Goal: Task Accomplishment & Management: Manage account settings

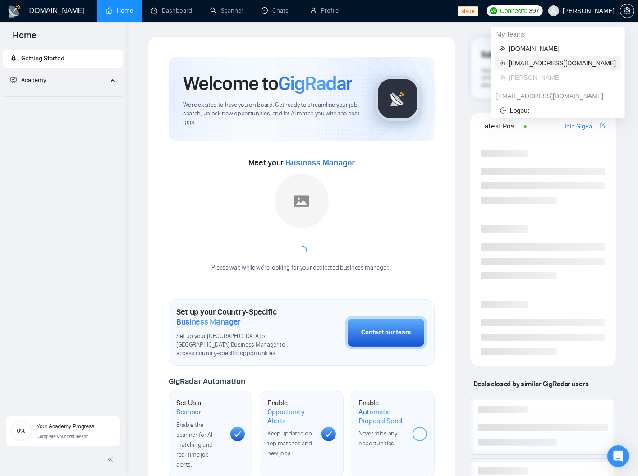
drag, startPoint x: 542, startPoint y: 64, endPoint x: 548, endPoint y: 59, distance: 7.0
click at [543, 63] on span "[EMAIL_ADDRESS][DOMAIN_NAME]" at bounding box center [562, 63] width 107 height 10
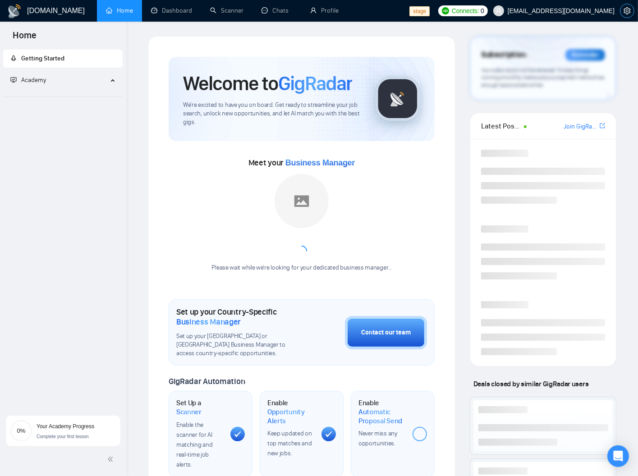
click at [625, 10] on icon "setting" at bounding box center [627, 10] width 7 height 7
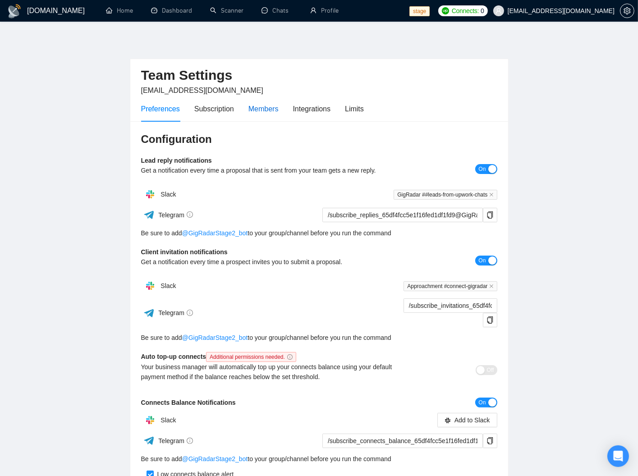
click at [259, 106] on div "Members" at bounding box center [263, 108] width 30 height 11
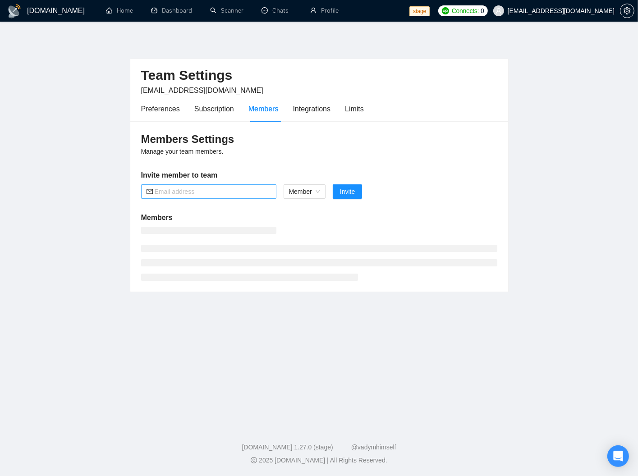
click at [197, 195] on input "text" at bounding box center [213, 192] width 116 height 10
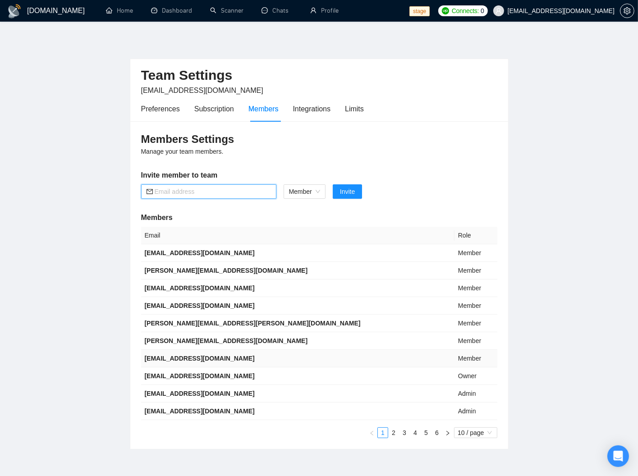
paste input "[EMAIL_ADDRESS][DOMAIN_NAME]"
type input "[EMAIL_ADDRESS][DOMAIN_NAME]"
click at [342, 191] on span "Invite" at bounding box center [347, 192] width 15 height 10
click at [50, 130] on main "Team Settings [EMAIL_ADDRESS][DOMAIN_NAME] Preferences Subscription Members Int…" at bounding box center [318, 242] width 609 height 413
